Goal: Task Accomplishment & Management: Manage account settings

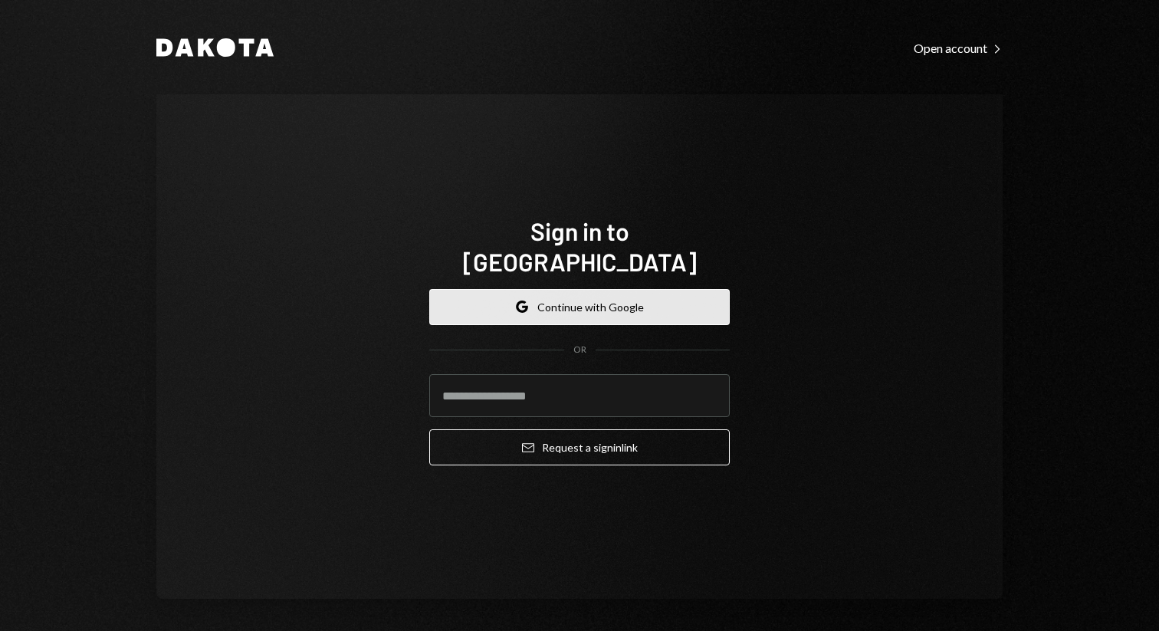
click at [571, 305] on button "Google Continue with Google" at bounding box center [579, 307] width 300 height 36
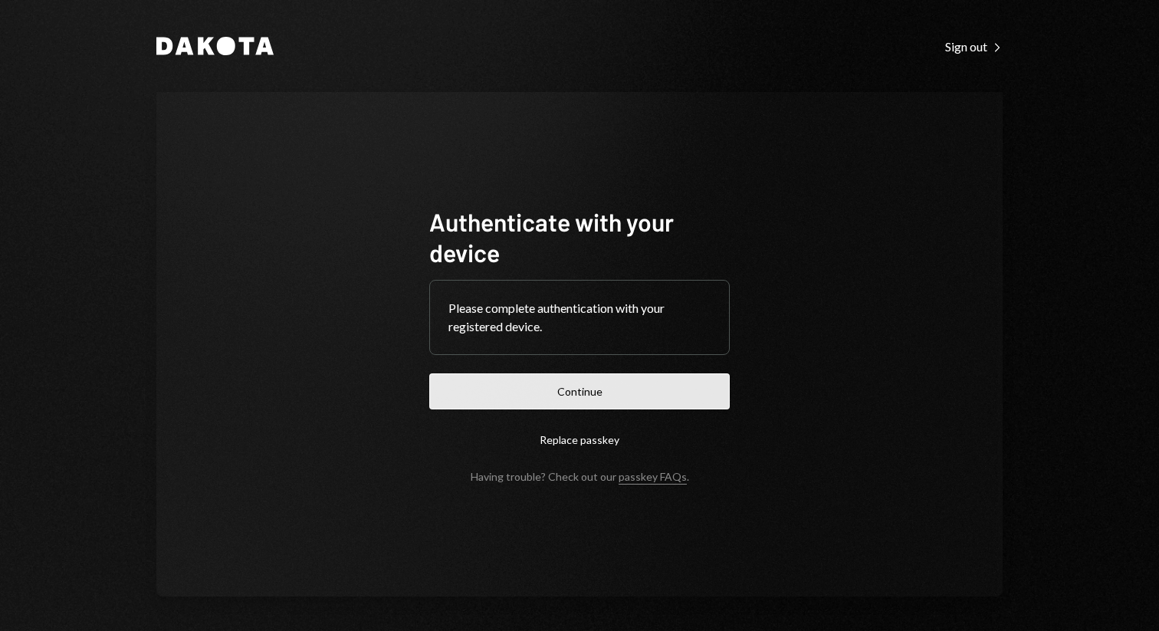
click at [597, 384] on button "Continue" at bounding box center [579, 391] width 300 height 36
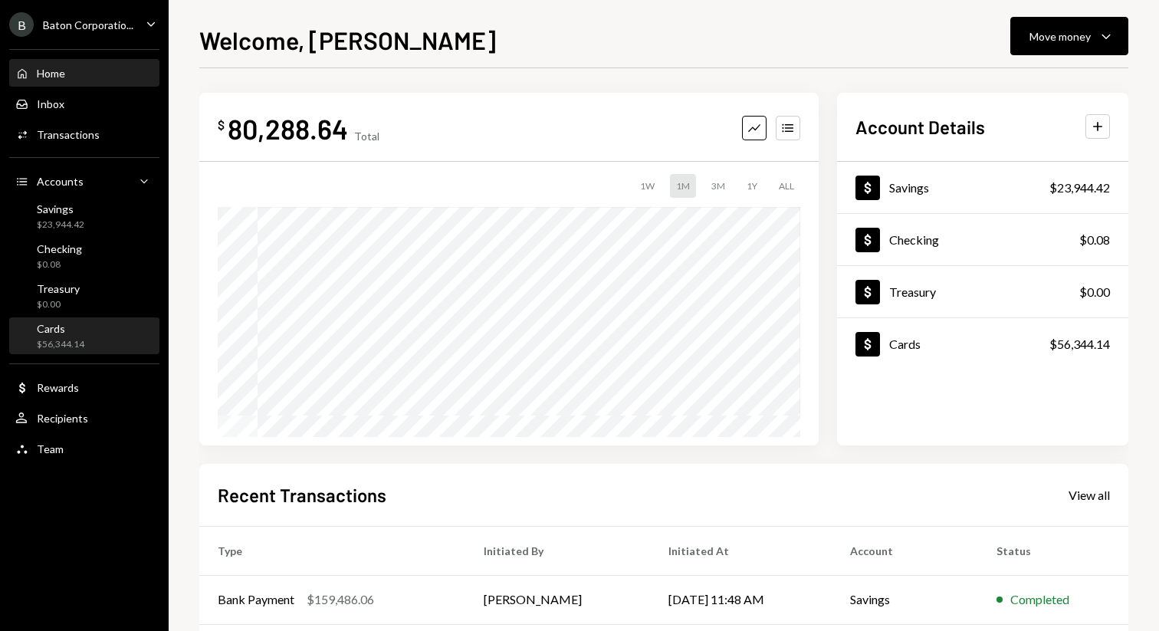
click at [70, 338] on div "$56,344.14" at bounding box center [61, 344] width 48 height 13
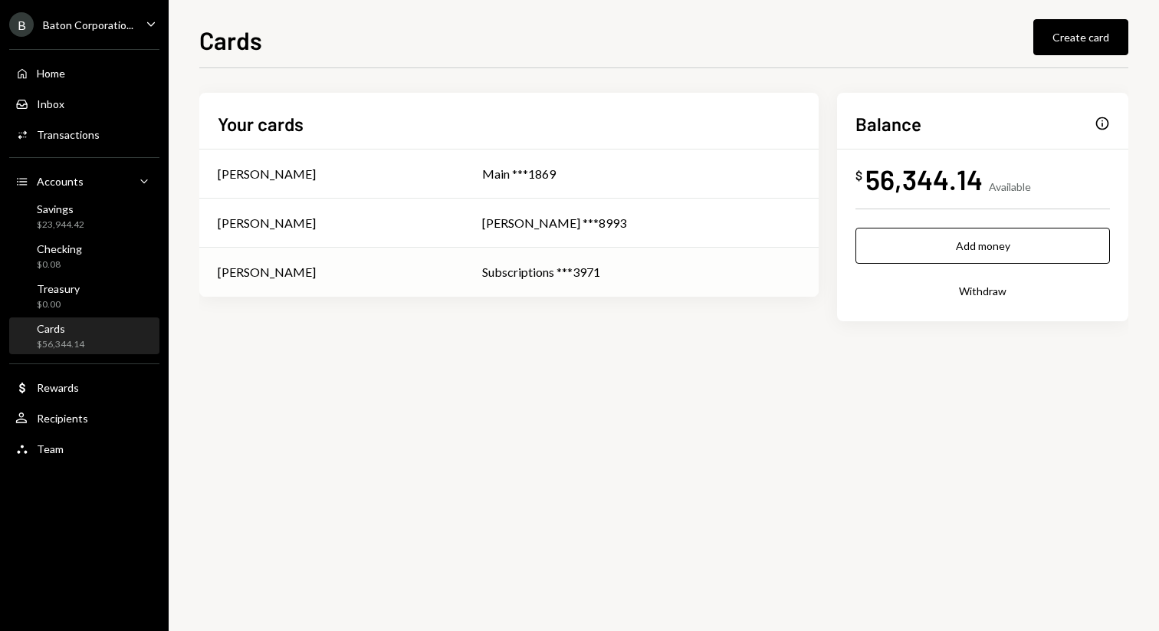
click at [425, 255] on td "[PERSON_NAME]" at bounding box center [331, 272] width 264 height 49
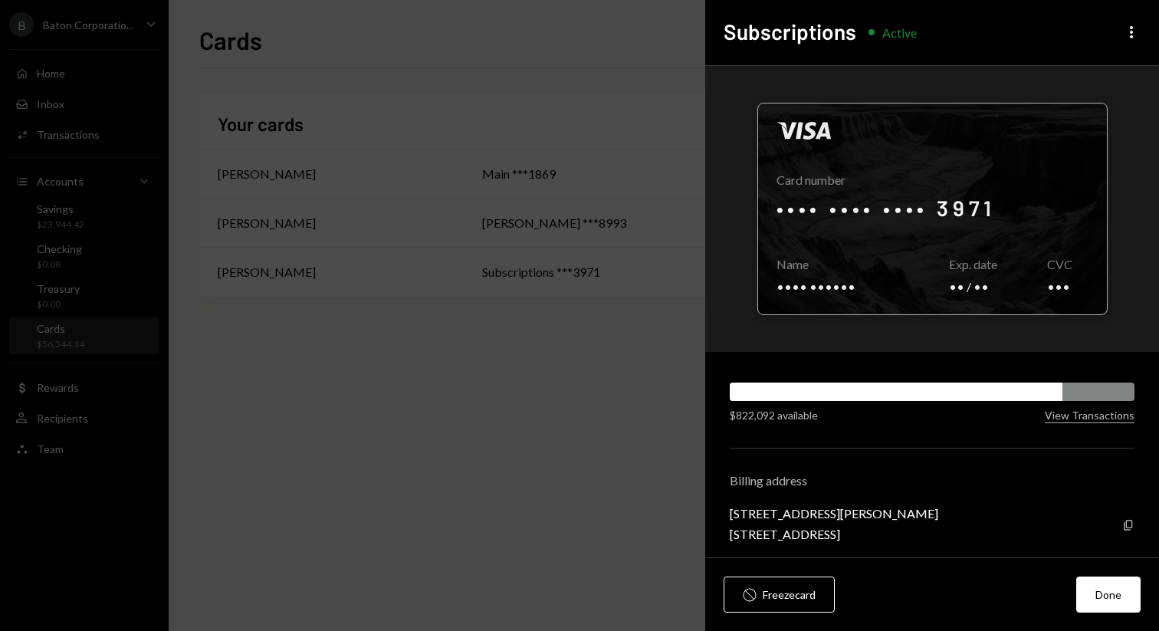
click at [921, 265] on div at bounding box center [932, 208] width 349 height 211
